Goal: Check status: Check status

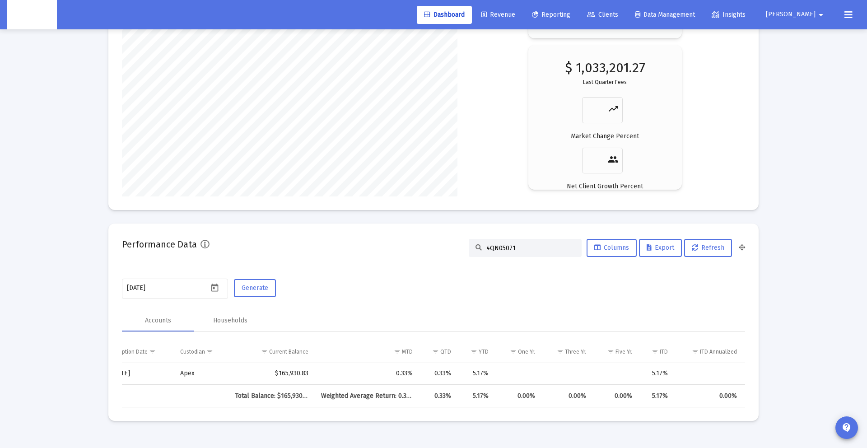
click at [547, 245] on input "4QN05071" at bounding box center [531, 248] width 89 height 8
click at [431, 248] on div "Performance Data 4QN05071 Columns Export Refresh" at bounding box center [433, 248] width 623 height 22
click at [702, 246] on span "Refresh" at bounding box center [708, 248] width 33 height 8
click at [720, 249] on span "Refresh" at bounding box center [708, 248] width 33 height 8
click at [578, 249] on input "4QN05071" at bounding box center [581, 248] width 89 height 8
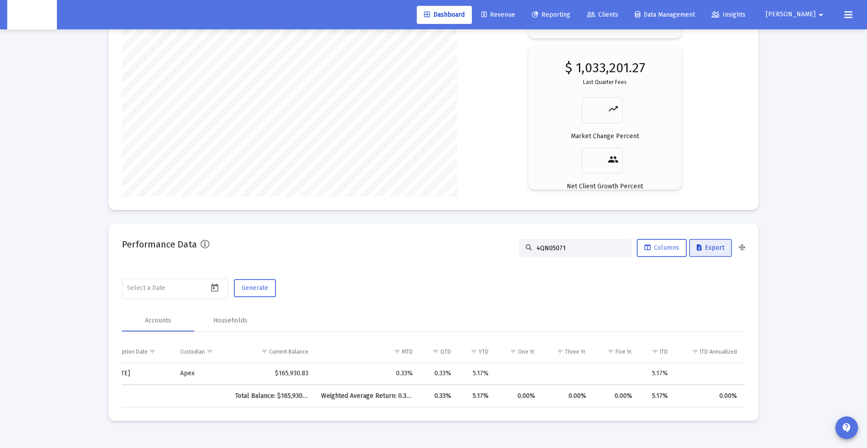
click at [707, 251] on span "Export" at bounding box center [711, 248] width 28 height 8
drag, startPoint x: 191, startPoint y: 288, endPoint x: 203, endPoint y: 286, distance: 12.3
click at [191, 288] on input at bounding box center [167, 288] width 81 height 7
click at [217, 286] on icon "Open calendar" at bounding box center [214, 287] width 9 height 9
click at [173, 194] on div "7" at bounding box center [171, 195] width 16 height 16
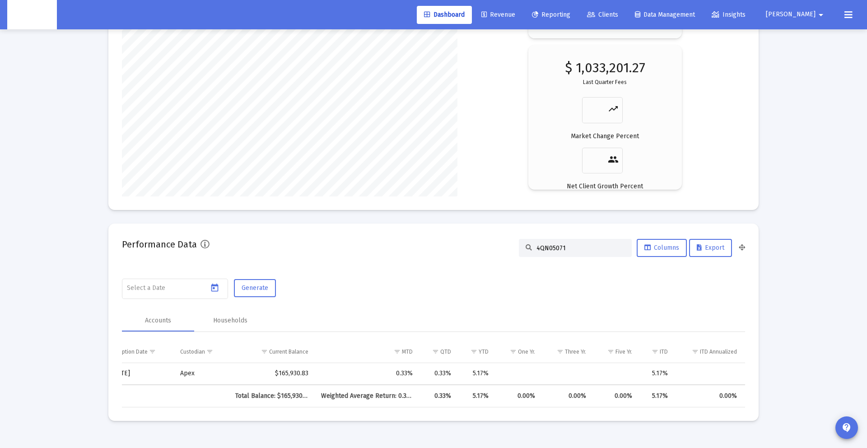
type input "[DATE]"
click at [251, 288] on span "Generate" at bounding box center [255, 288] width 27 height 8
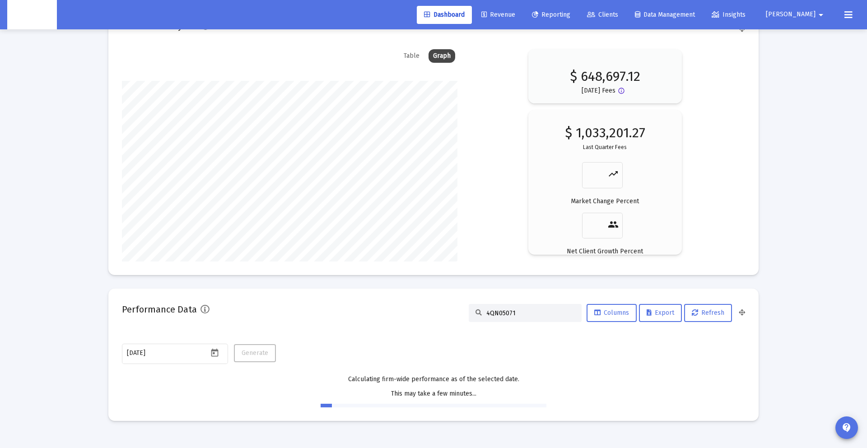
scroll to position [1370, 0]
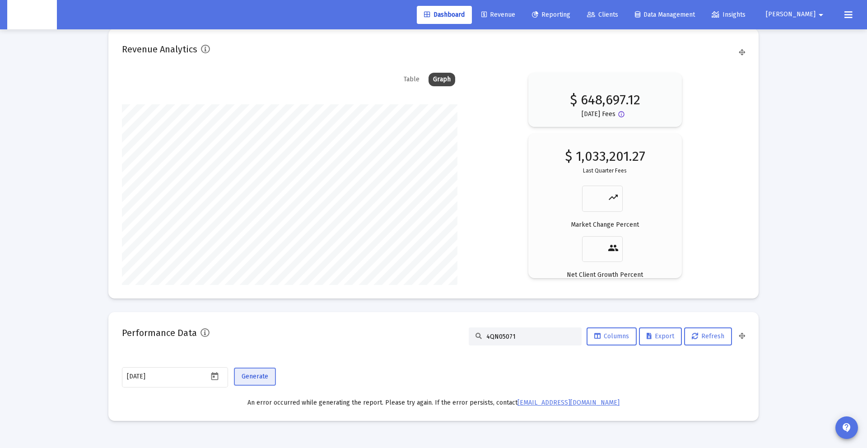
click at [263, 376] on span "Generate" at bounding box center [255, 377] width 27 height 8
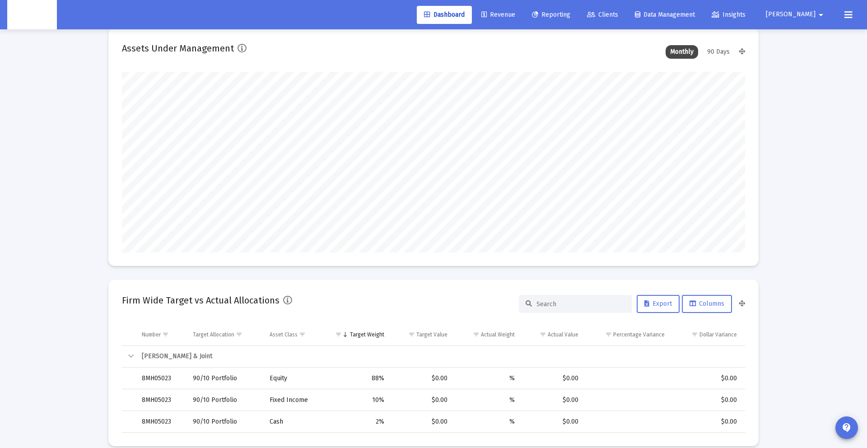
scroll to position [17, 0]
type input "[DATE]"
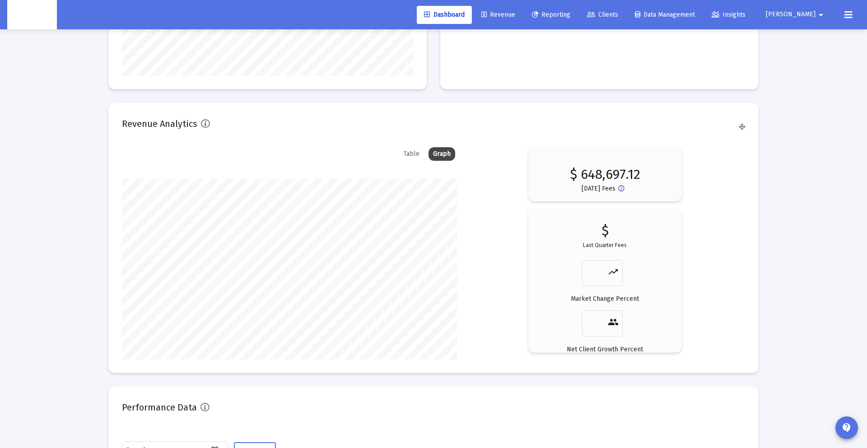
scroll to position [1212, 0]
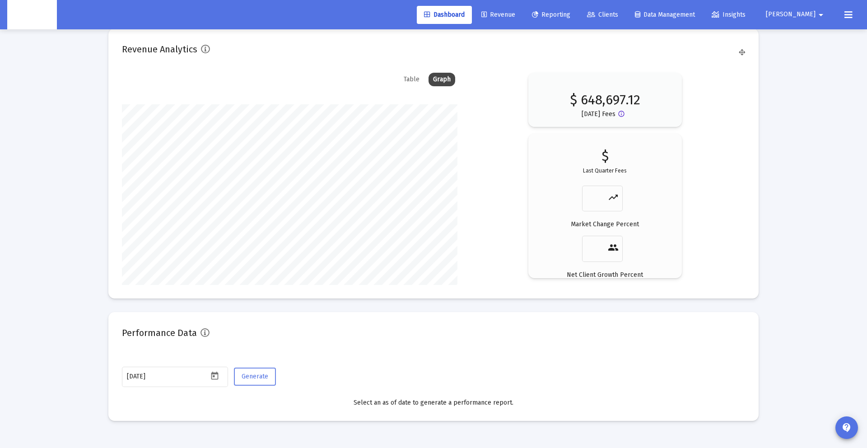
drag, startPoint x: 265, startPoint y: 386, endPoint x: 259, endPoint y: 372, distance: 15.8
click at [265, 384] on div "Generate" at bounding box center [254, 381] width 44 height 32
click at [259, 372] on button "Generate" at bounding box center [255, 377] width 42 height 18
click at [255, 373] on span "Generate" at bounding box center [255, 377] width 27 height 8
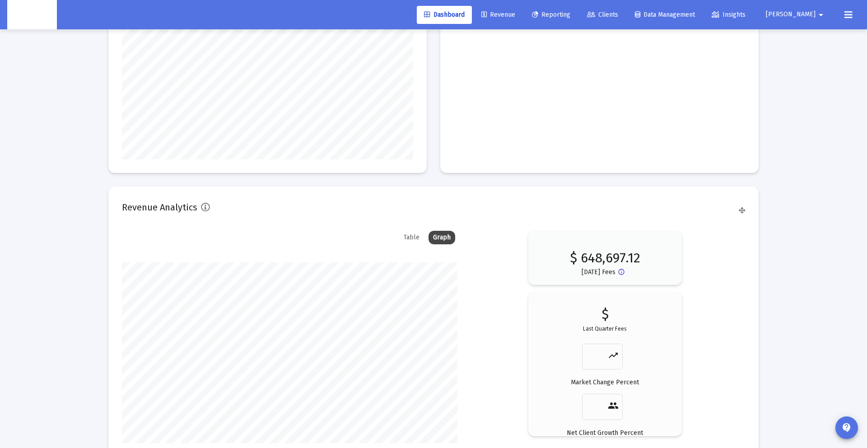
scroll to position [1370, 0]
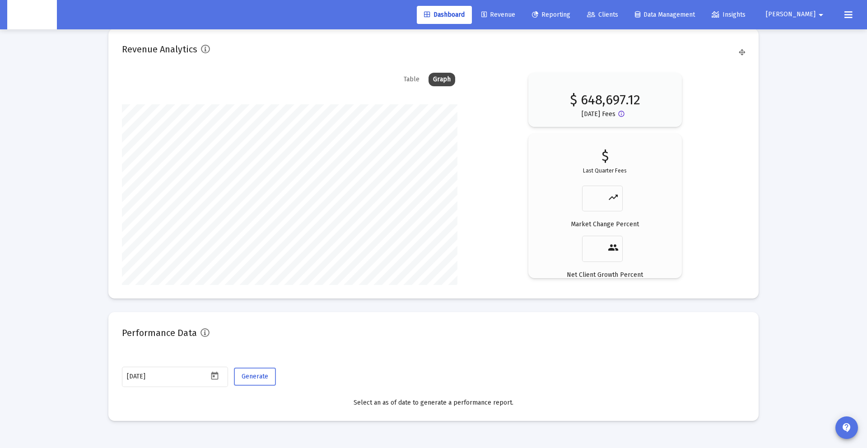
click at [255, 373] on span "Generate" at bounding box center [255, 377] width 27 height 8
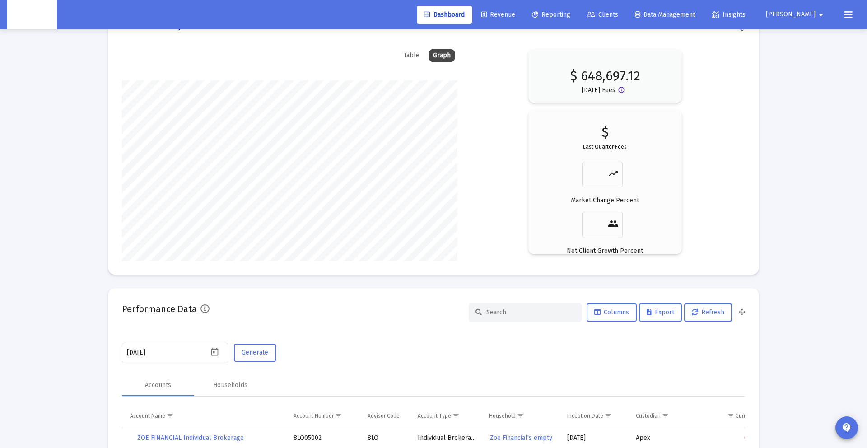
scroll to position [1395, 0]
click at [496, 308] on input at bounding box center [531, 311] width 89 height 8
paste input "4QN05071"
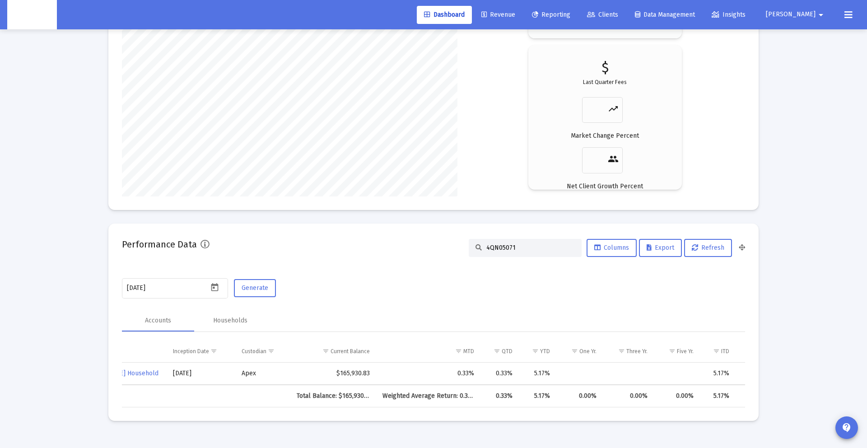
scroll to position [0, 442]
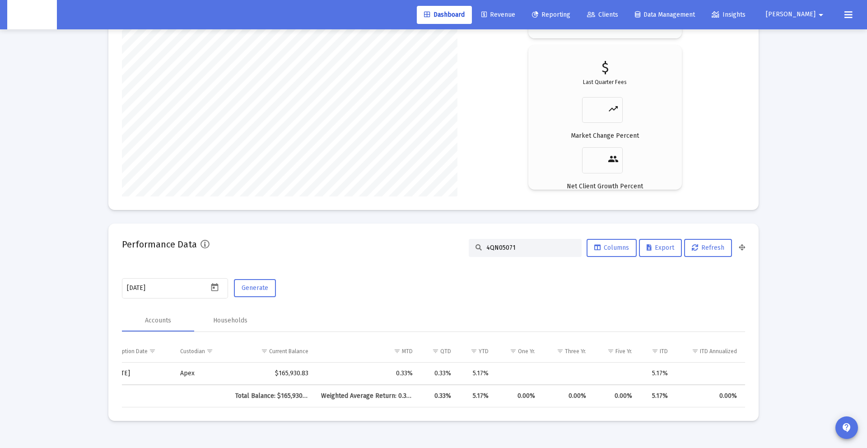
type input "4QN05071"
click at [442, 374] on div "0.33%" at bounding box center [438, 373] width 25 height 9
click at [445, 374] on div "0.33%" at bounding box center [438, 373] width 25 height 9
click at [416, 375] on td "0.33%" at bounding box center [367, 374] width 104 height 22
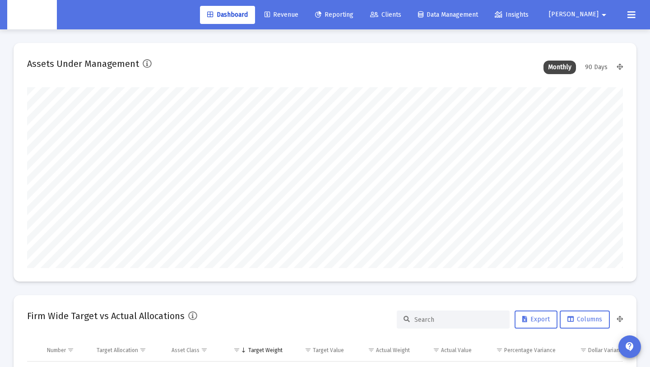
type input "[DATE]"
